Goal: Transaction & Acquisition: Purchase product/service

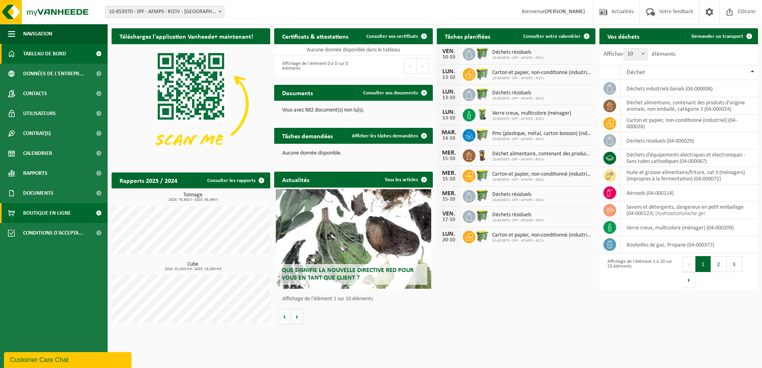
click at [61, 210] on span "Boutique en ligne" at bounding box center [47, 213] width 48 height 20
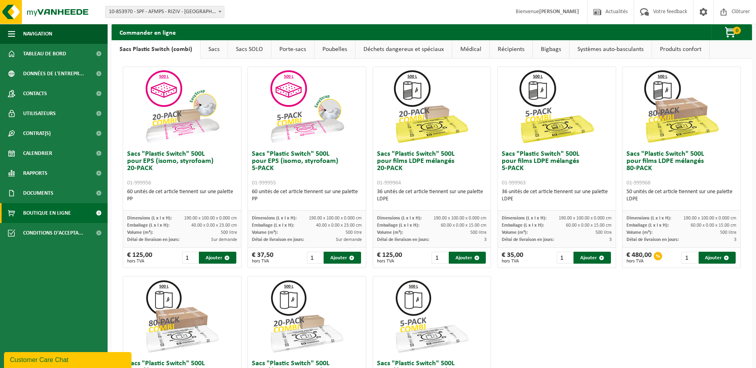
scroll to position [199, 0]
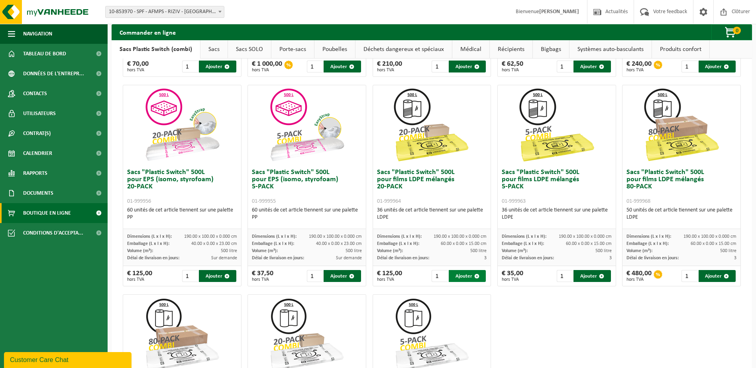
click at [469, 272] on button "Ajouter" at bounding box center [467, 276] width 37 height 12
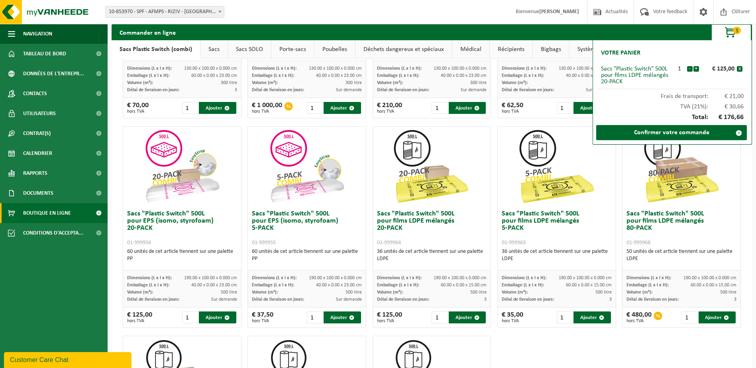
scroll to position [159, 0]
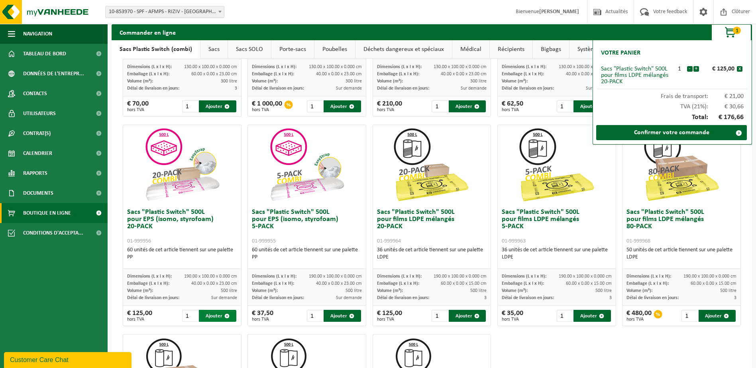
click at [214, 312] on button "Ajouter" at bounding box center [217, 316] width 37 height 12
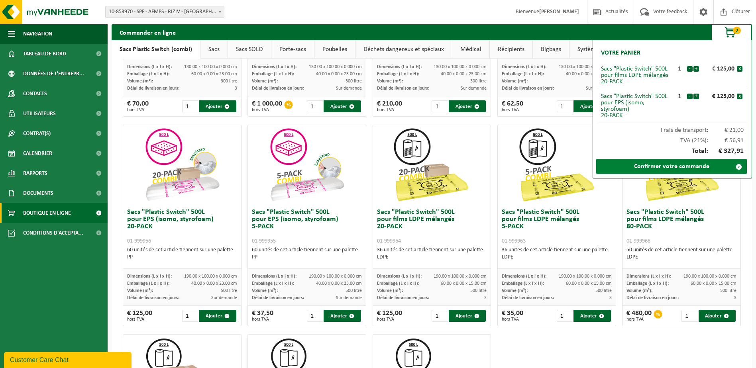
click at [658, 161] on link "Confirmer votre commande" at bounding box center [671, 166] width 151 height 15
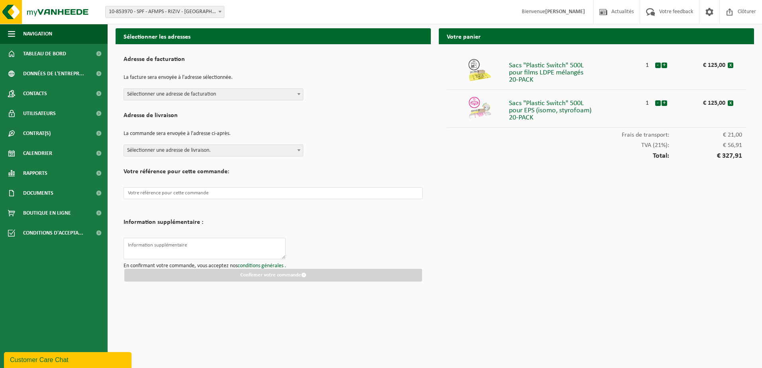
click at [300, 95] on b at bounding box center [298, 94] width 3 height 2
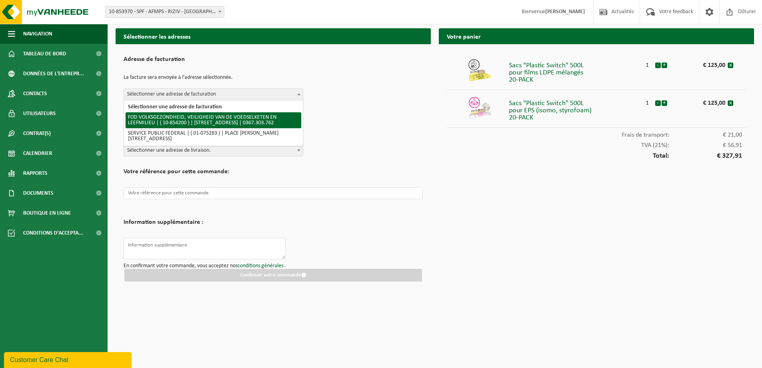
select select "100417"
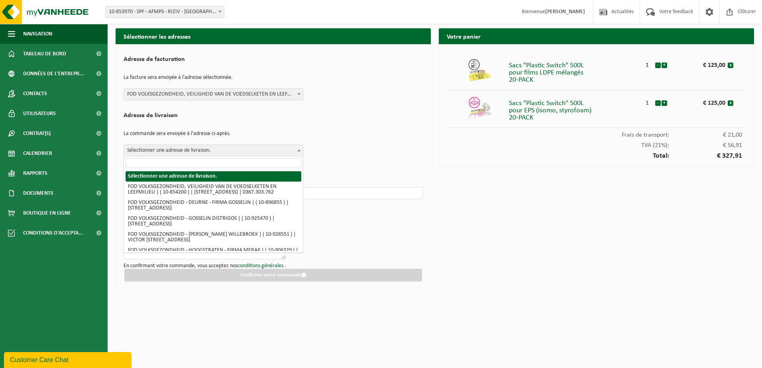
click at [303, 148] on span "Sélectionner une adresse de livraison." at bounding box center [214, 151] width 180 height 12
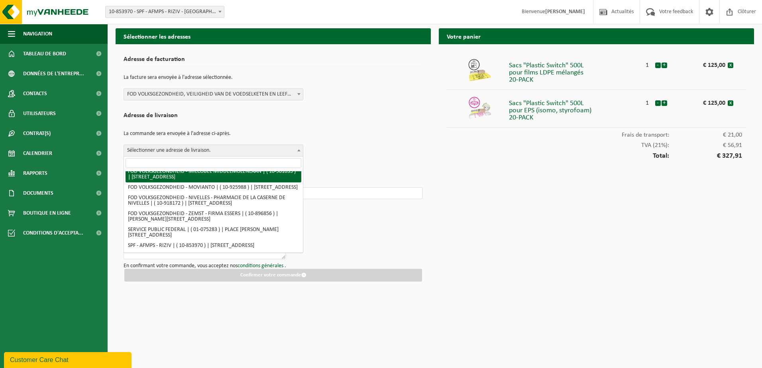
scroll to position [143, 0]
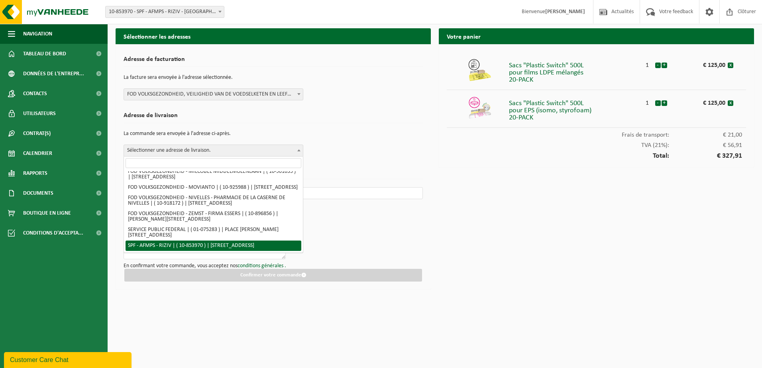
select select "100281"
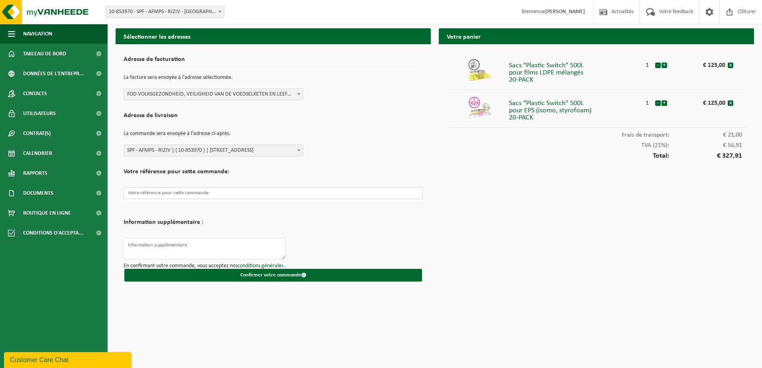
click at [219, 193] on input "text" at bounding box center [273, 193] width 299 height 12
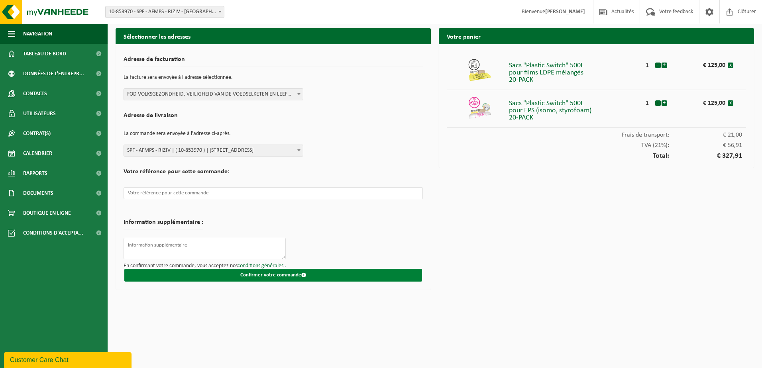
click at [249, 273] on button "Confirmer votre commande" at bounding box center [273, 275] width 298 height 13
